Goal: Entertainment & Leisure: Browse casually

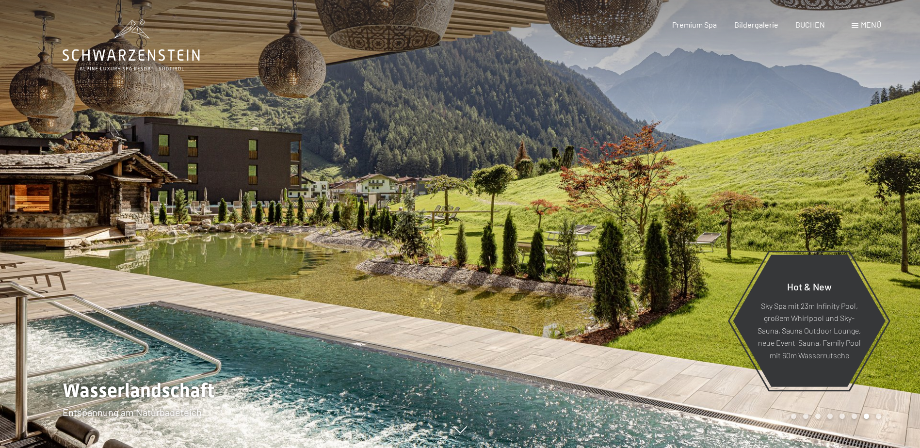
click at [519, 237] on div at bounding box center [690, 224] width 460 height 448
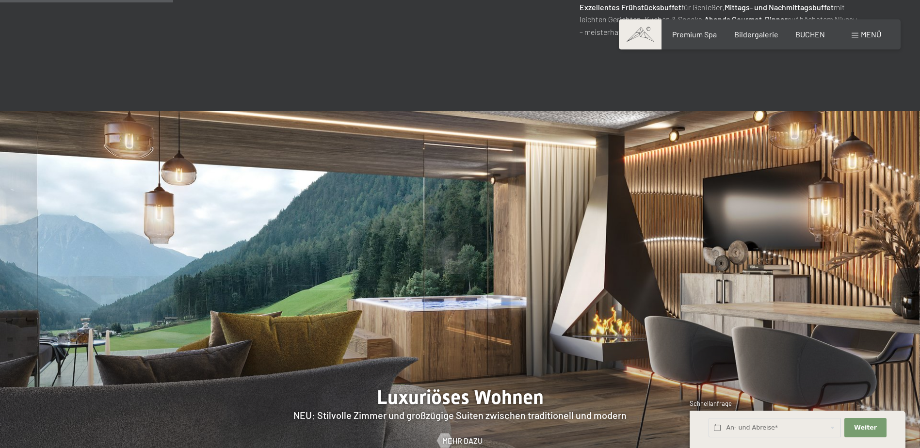
scroll to position [921, 0]
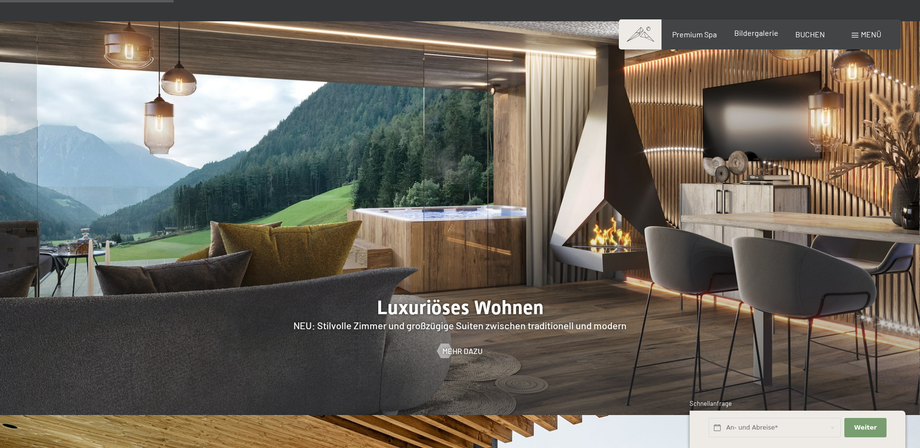
click at [744, 32] on span "Bildergalerie" at bounding box center [756, 32] width 44 height 9
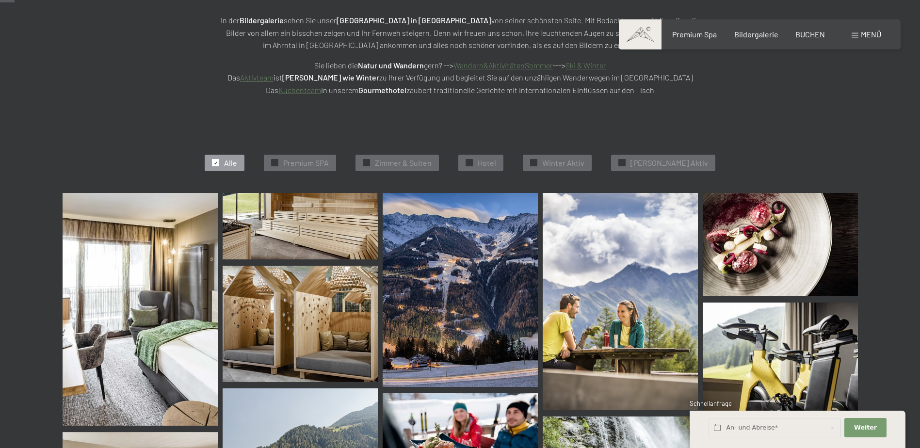
scroll to position [194, 0]
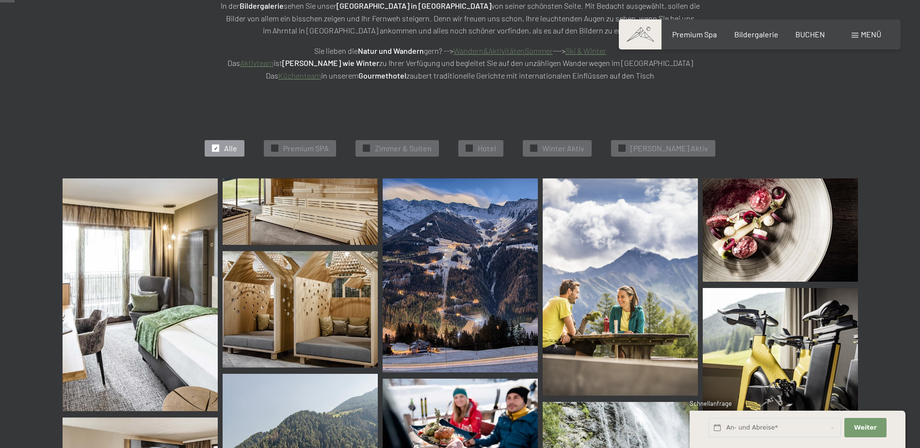
click at [458, 257] on img at bounding box center [460, 275] width 155 height 194
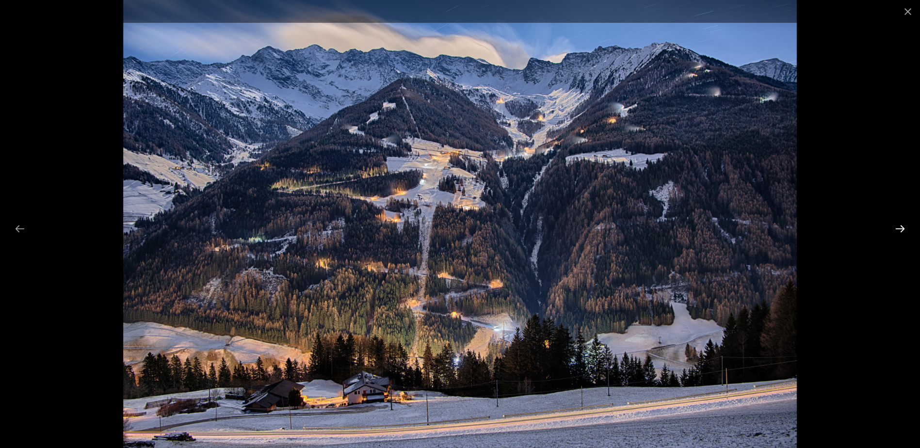
click at [895, 225] on button "Next slide" at bounding box center [900, 228] width 20 height 19
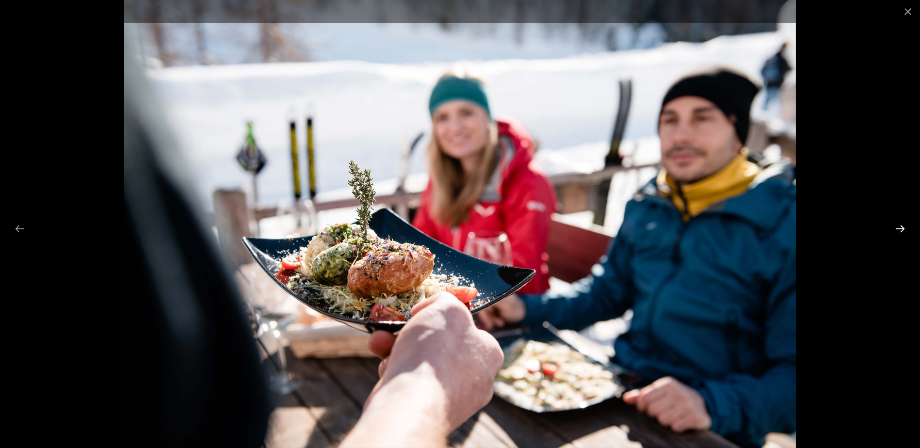
click at [896, 225] on button "Next slide" at bounding box center [900, 228] width 20 height 19
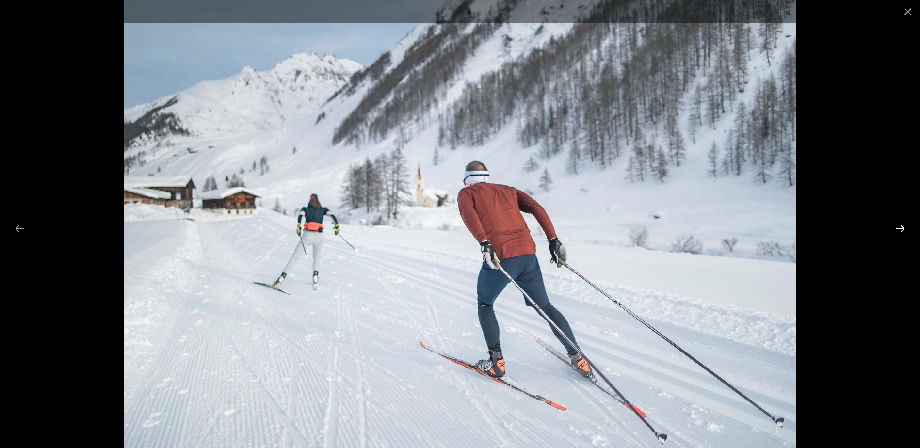
click at [896, 225] on button "Next slide" at bounding box center [900, 228] width 20 height 19
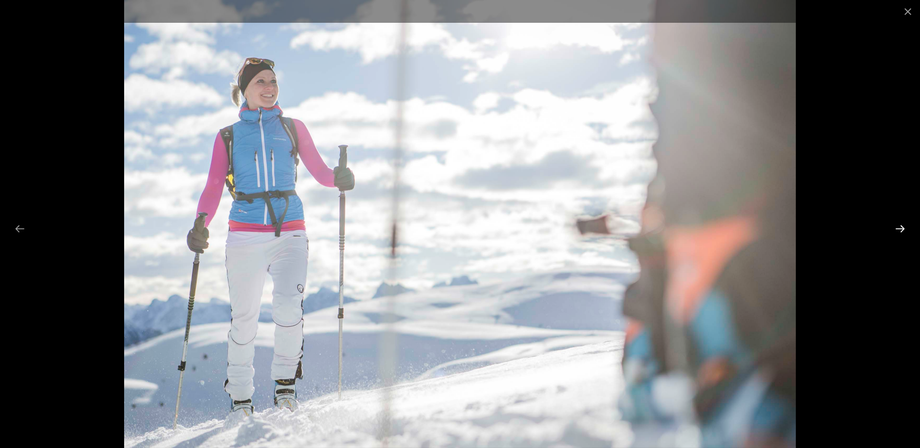
click at [896, 225] on button "Next slide" at bounding box center [900, 228] width 20 height 19
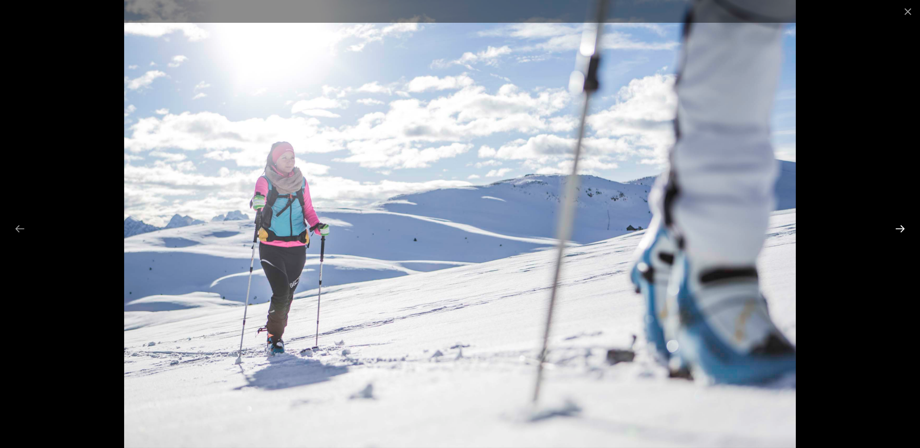
click at [896, 225] on button "Next slide" at bounding box center [900, 228] width 20 height 19
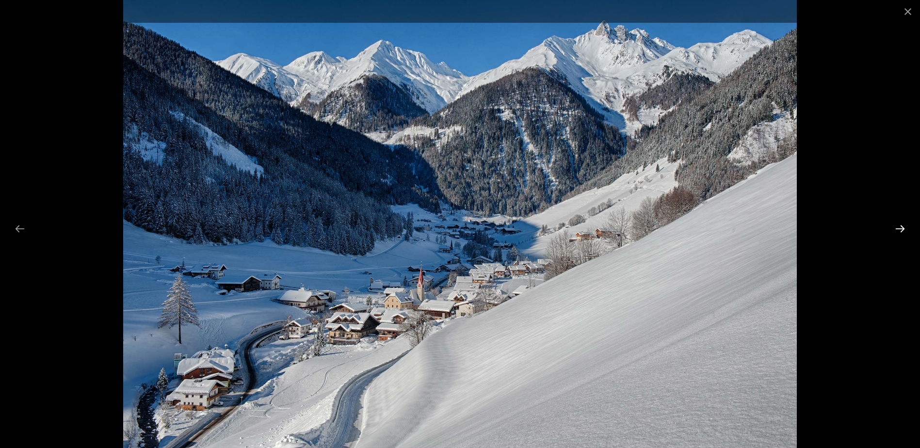
click at [900, 231] on button "Next slide" at bounding box center [900, 228] width 20 height 19
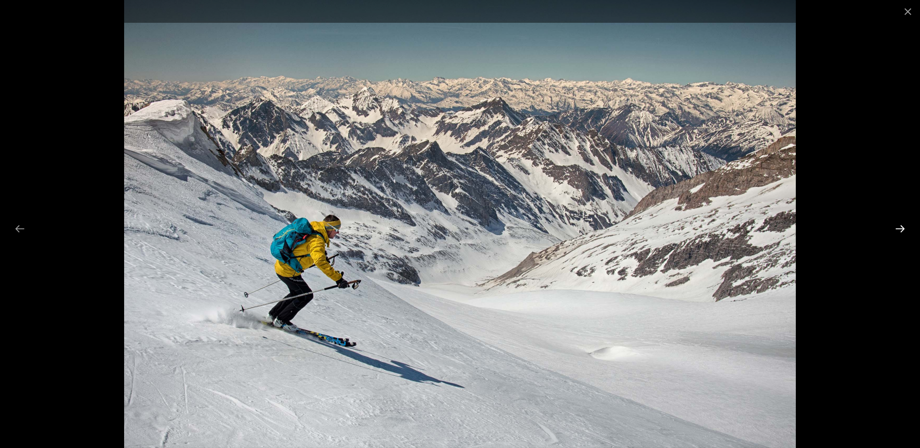
click at [900, 231] on button "Next slide" at bounding box center [900, 228] width 20 height 19
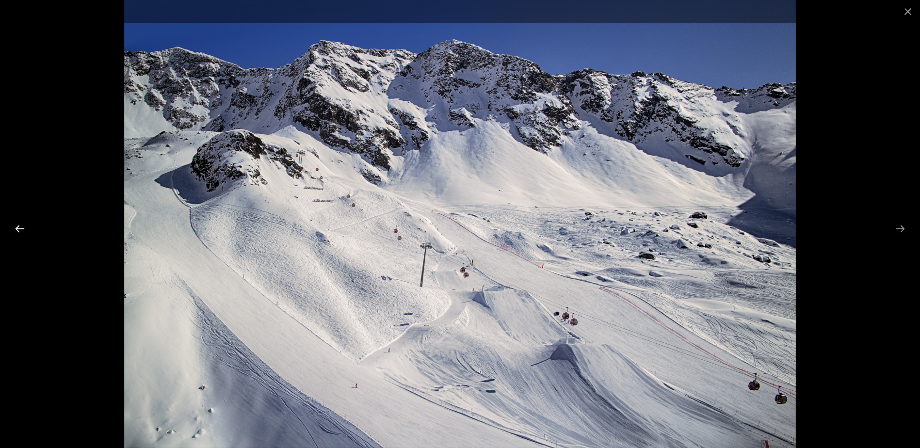
click at [20, 230] on button "Previous slide" at bounding box center [20, 228] width 20 height 19
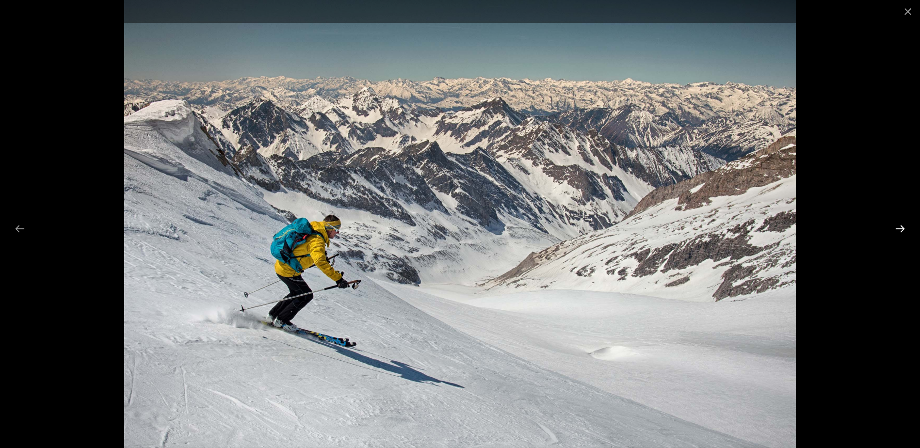
click at [901, 225] on button "Next slide" at bounding box center [900, 228] width 20 height 19
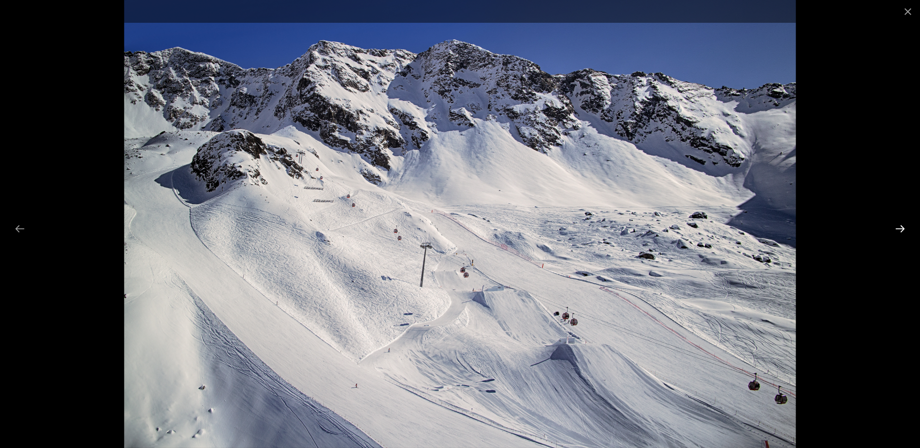
click at [901, 225] on button "Next slide" at bounding box center [900, 228] width 20 height 19
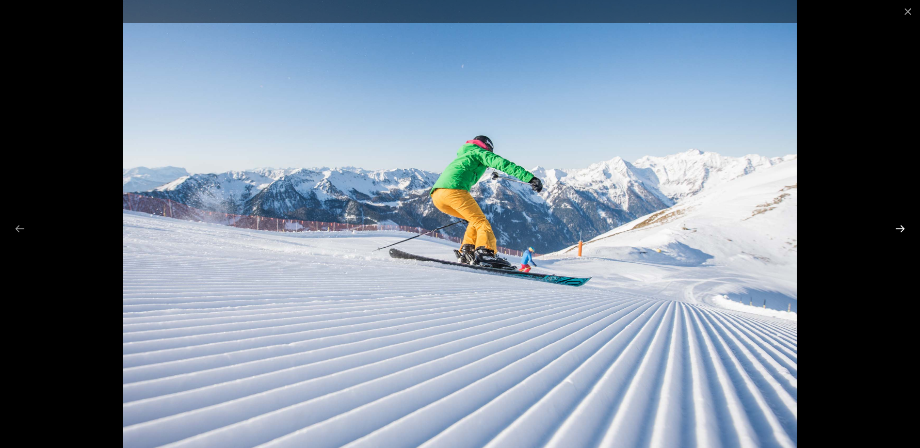
click at [901, 225] on button "Next slide" at bounding box center [900, 228] width 20 height 19
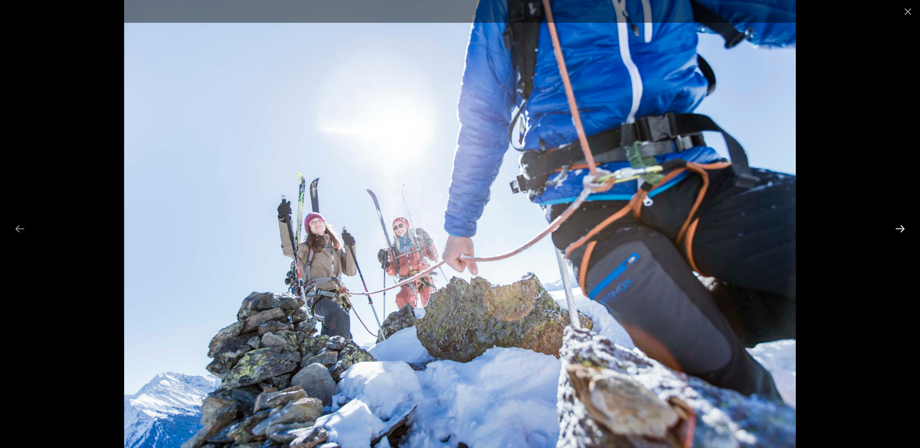
click at [901, 225] on button "Next slide" at bounding box center [900, 228] width 20 height 19
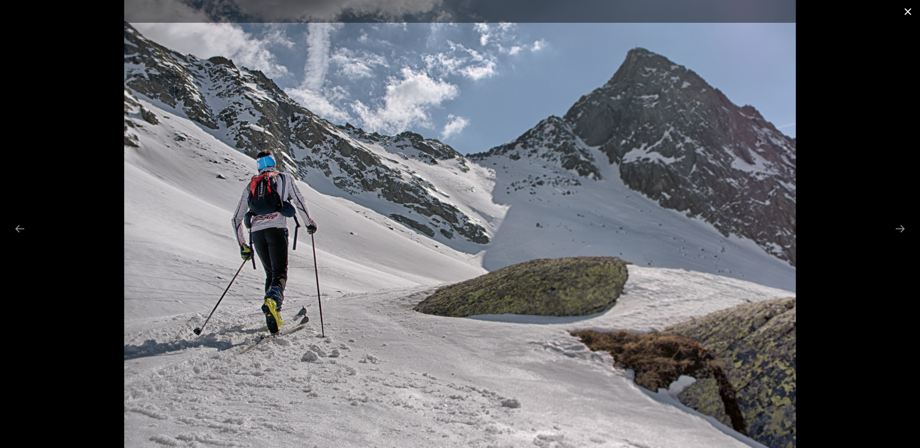
click at [909, 8] on button "Close gallery" at bounding box center [907, 11] width 24 height 23
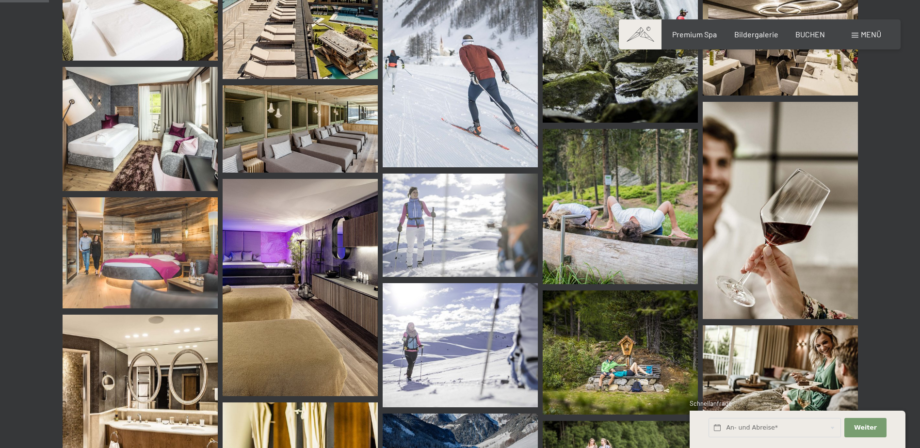
scroll to position [727, 0]
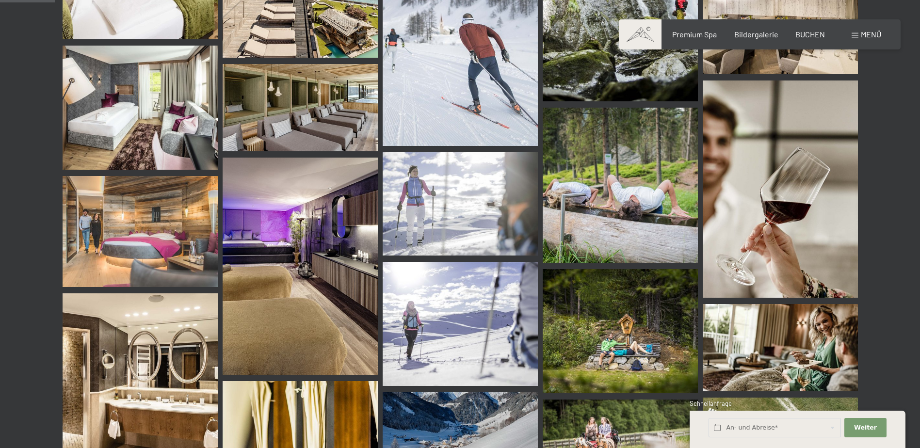
click at [336, 221] on img at bounding box center [300, 266] width 155 height 217
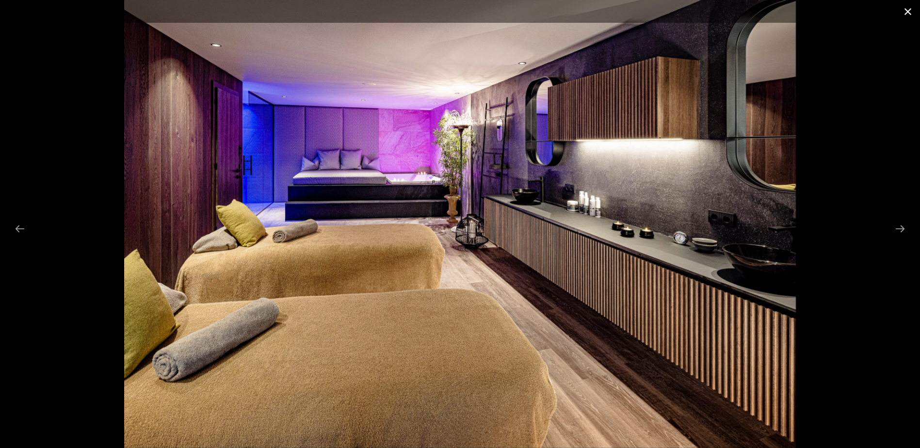
click at [909, 14] on button "Close gallery" at bounding box center [907, 11] width 24 height 23
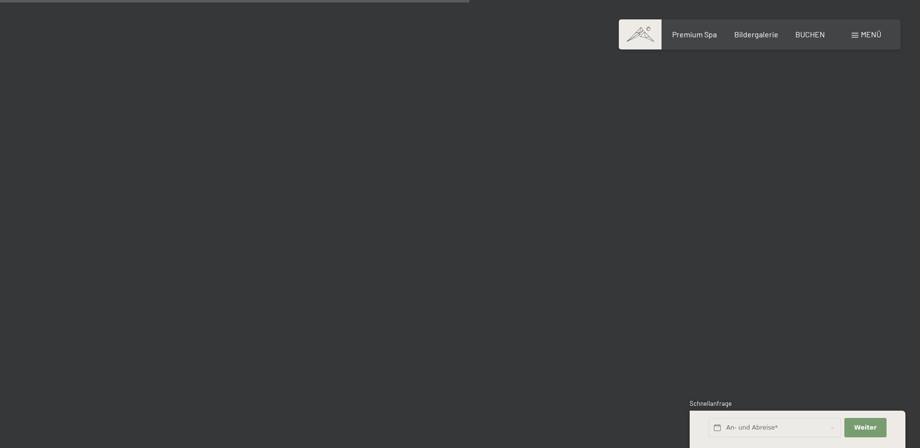
scroll to position [6254, 0]
